Goal: Transaction & Acquisition: Download file/media

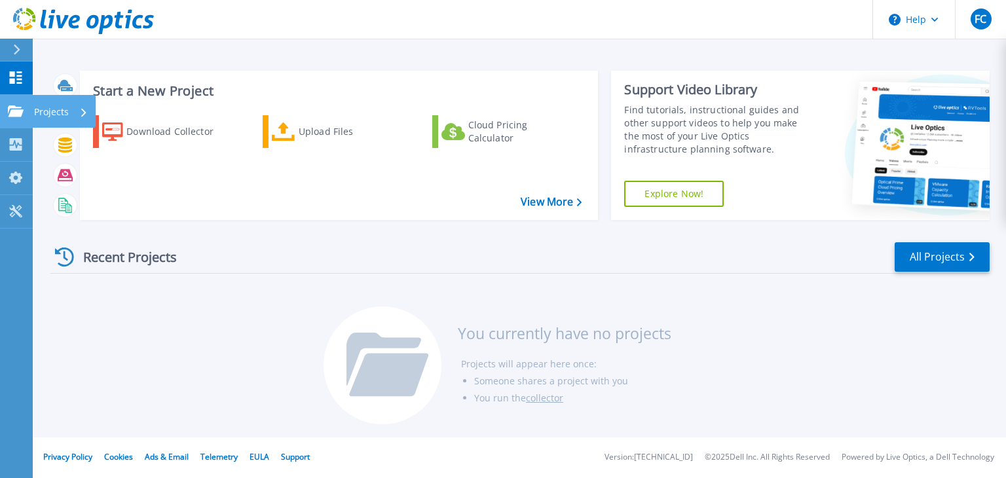
click at [48, 105] on p "Projects" at bounding box center [51, 112] width 35 height 34
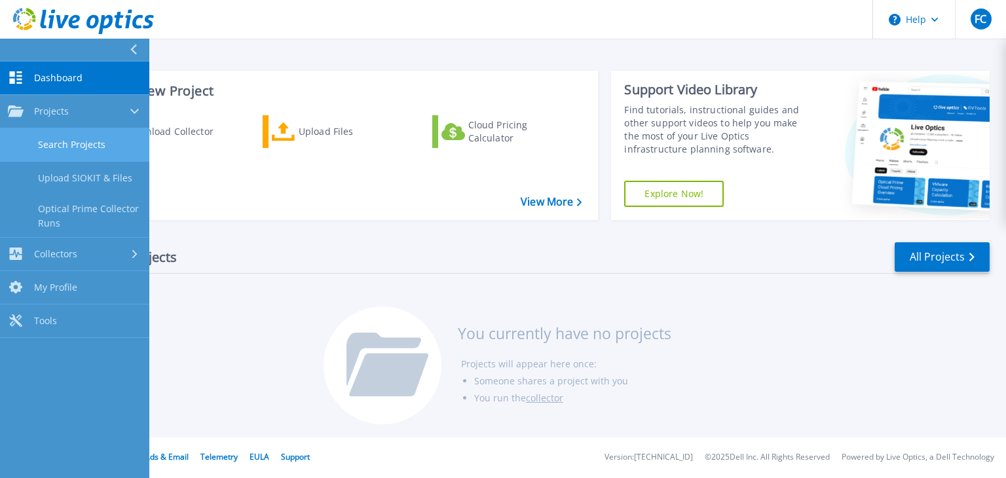
click at [94, 153] on link "Search Projects" at bounding box center [74, 144] width 149 height 33
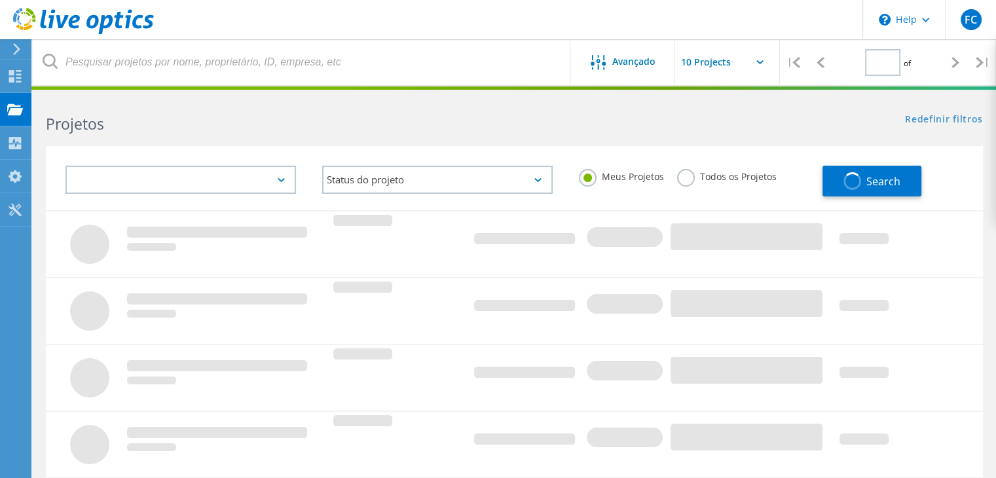
type input "1"
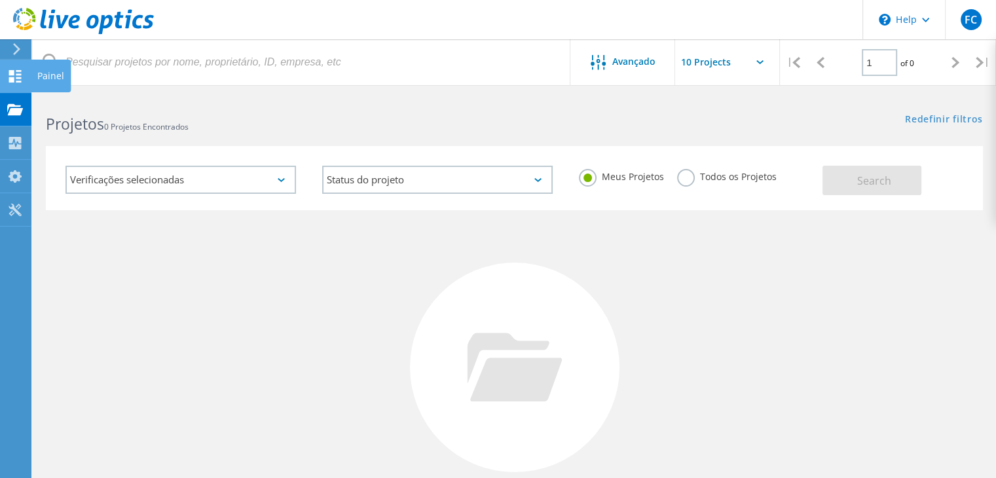
click at [33, 79] on div "Painel" at bounding box center [51, 76] width 40 height 33
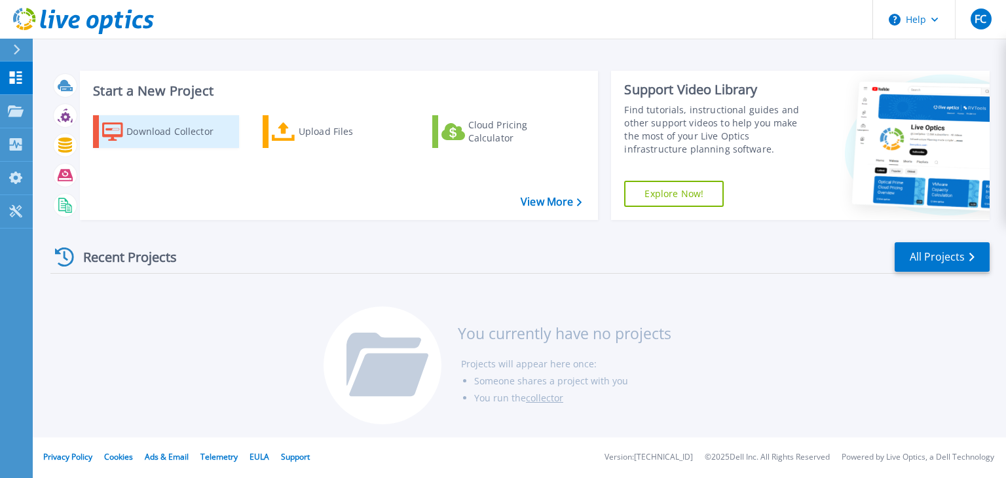
click at [182, 130] on div "Download Collector" at bounding box center [178, 132] width 105 height 26
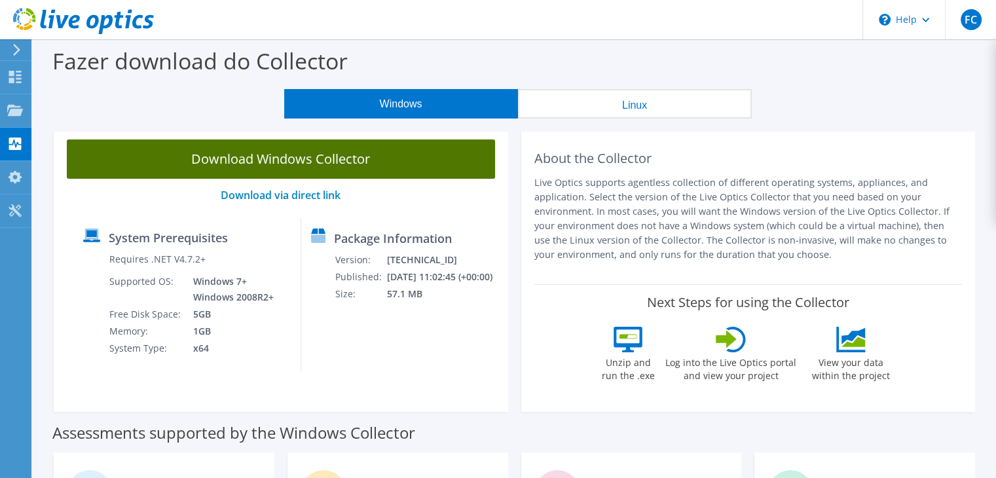
click at [323, 171] on link "Download Windows Collector" at bounding box center [281, 158] width 428 height 39
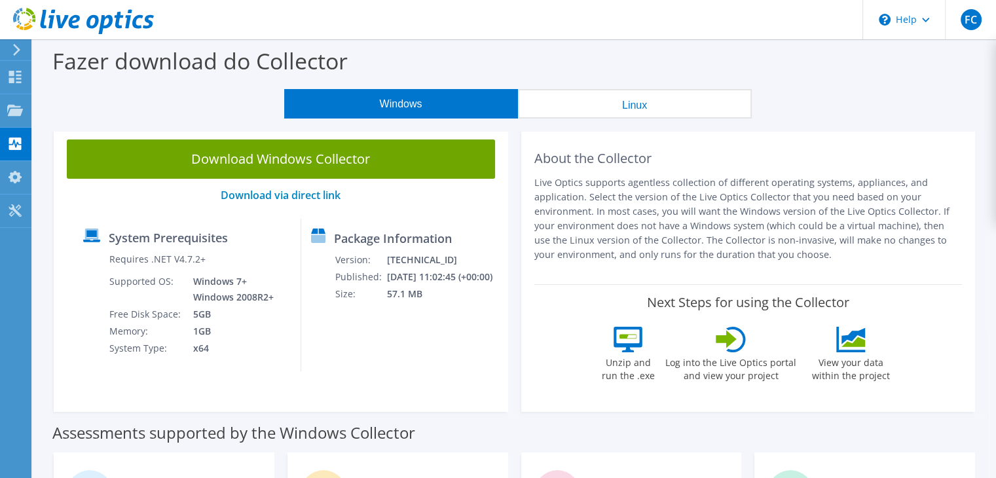
click at [648, 100] on button "Linux" at bounding box center [635, 103] width 234 height 29
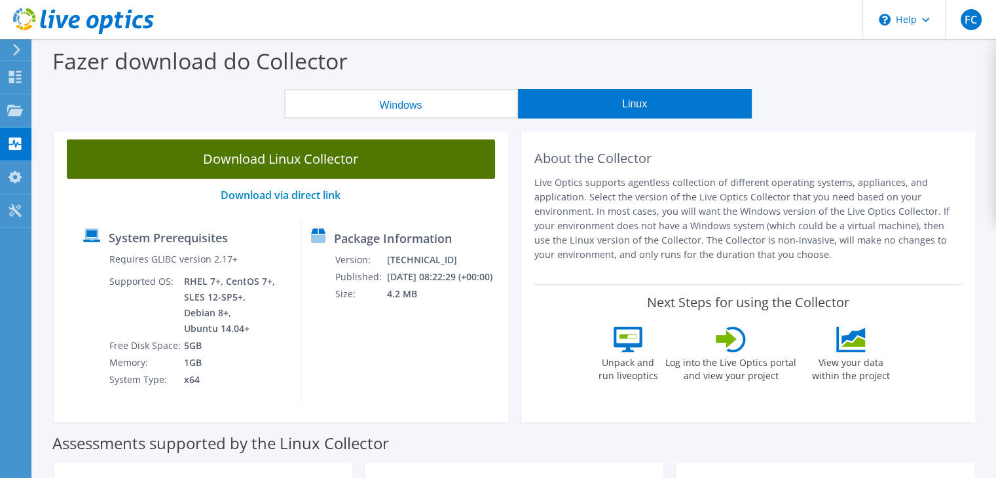
click at [351, 156] on link "Download Linux Collector" at bounding box center [281, 158] width 428 height 39
